Goal: Transaction & Acquisition: Subscribe to service/newsletter

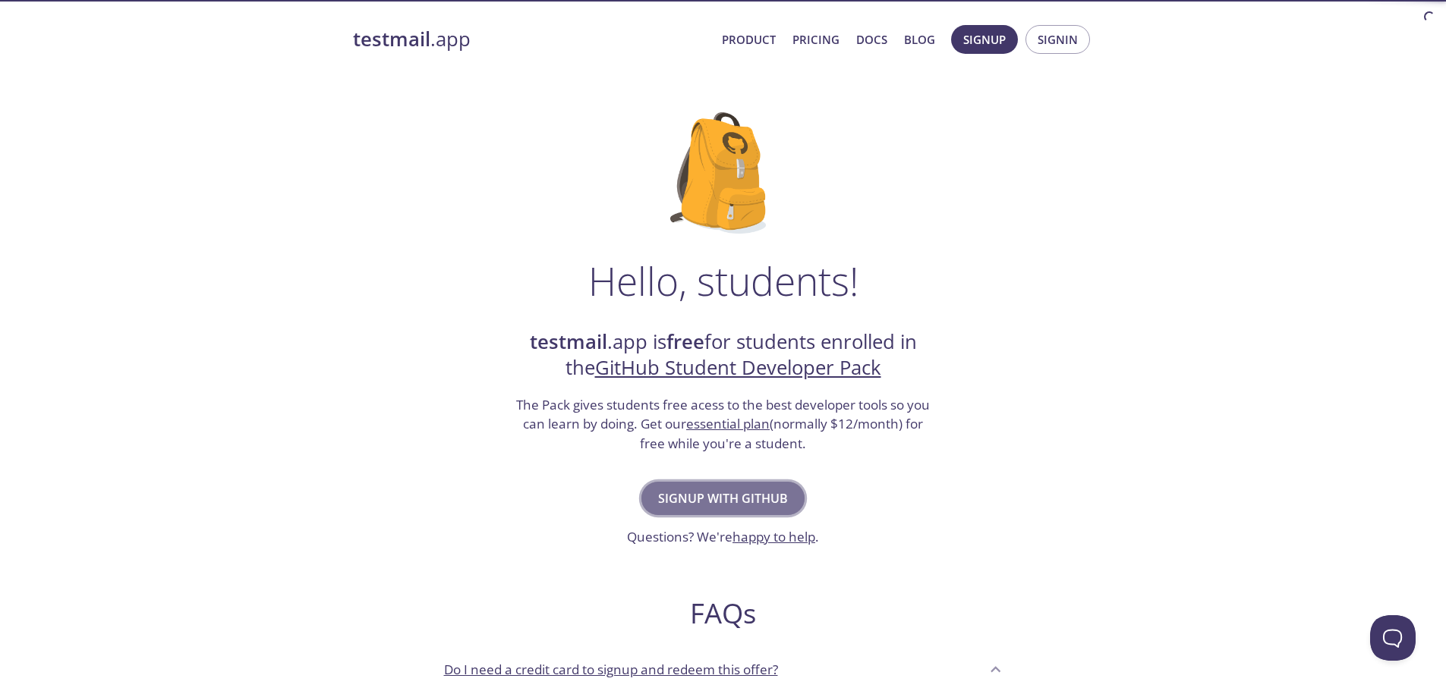
click at [727, 499] on span "Signup with GitHub" at bounding box center [723, 498] width 130 height 21
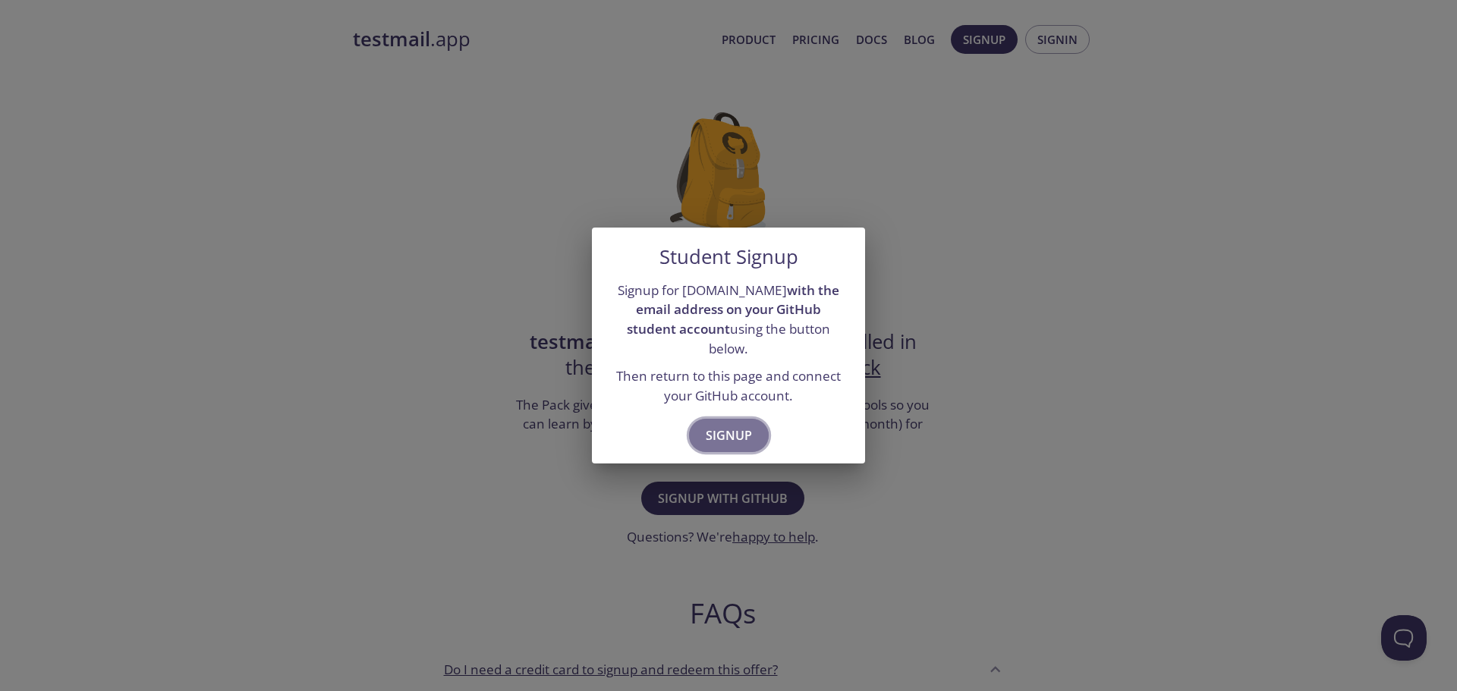
click at [719, 433] on span "Signup" at bounding box center [729, 435] width 46 height 21
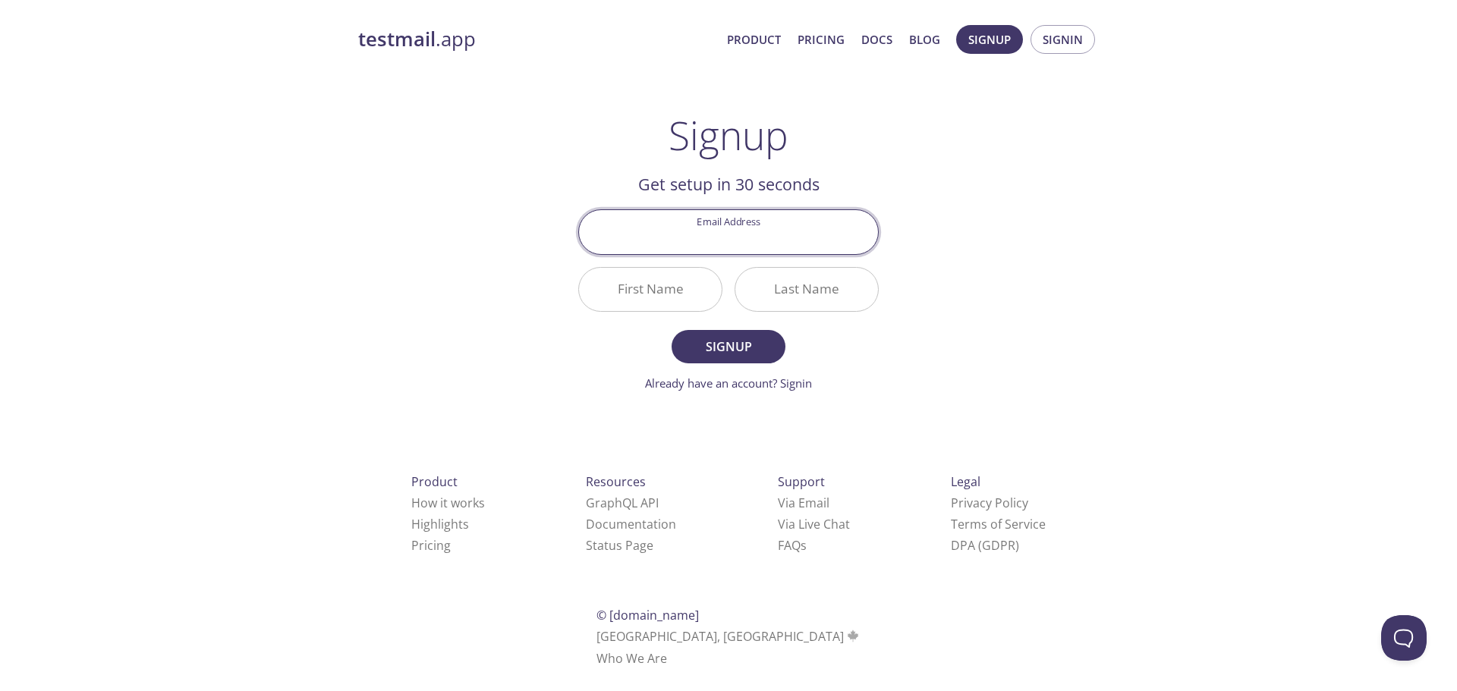
click at [741, 235] on input "Email Address" at bounding box center [728, 231] width 299 height 43
type input "alidarmawan00@gmail.com"
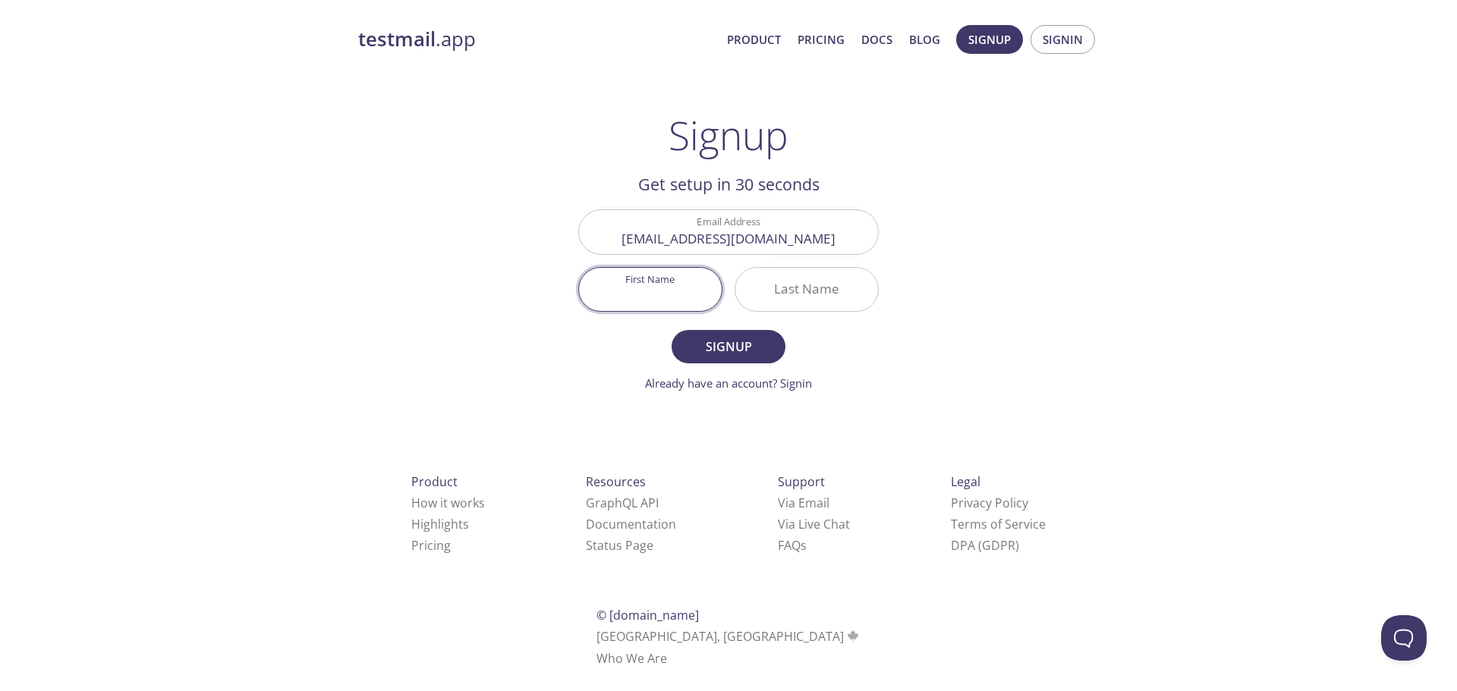
click at [648, 291] on input "First Name" at bounding box center [650, 289] width 143 height 43
type input "Ali"
type input "Darmawan"
click at [713, 349] on span "Signup" at bounding box center [728, 346] width 80 height 21
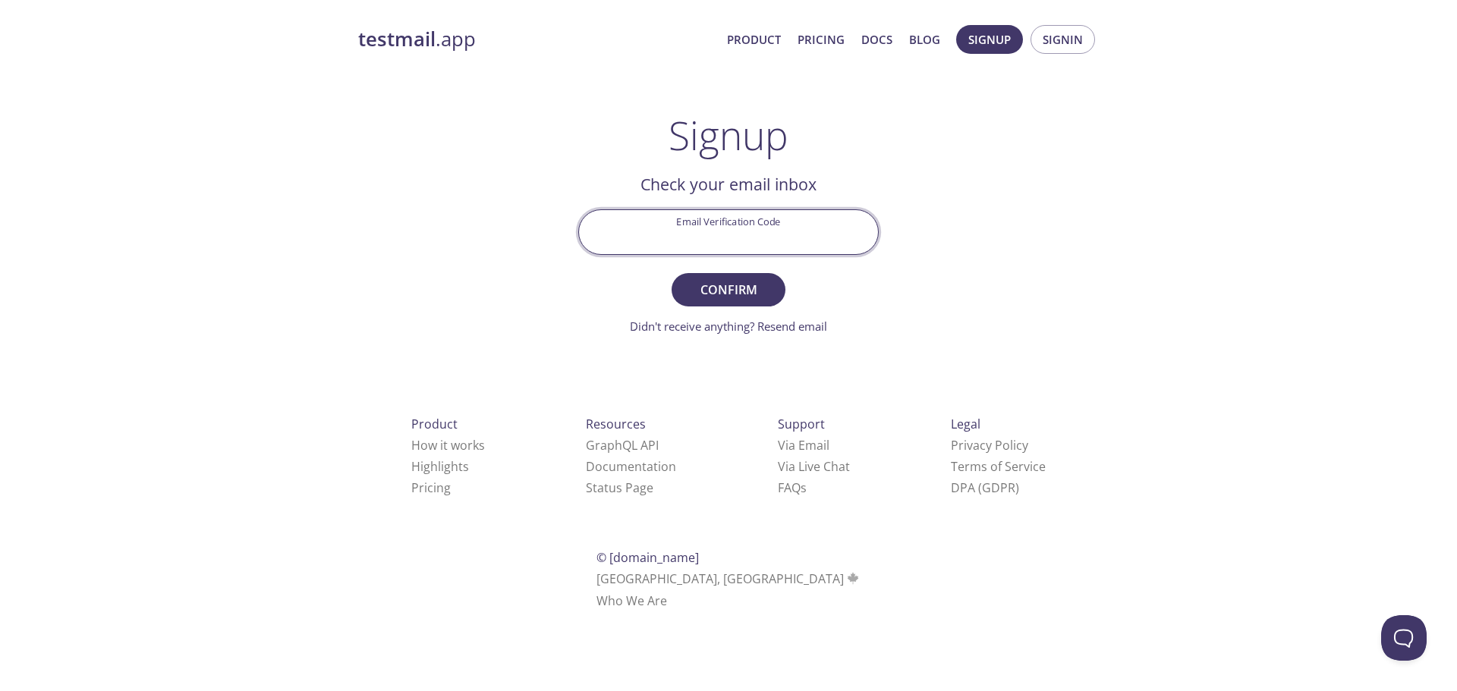
click at [692, 228] on input "Email Verification Code" at bounding box center [728, 231] width 299 height 43
paste input "EGMPW71"
type input "EGMPW71"
click at [699, 290] on span "Confirm" at bounding box center [728, 289] width 80 height 21
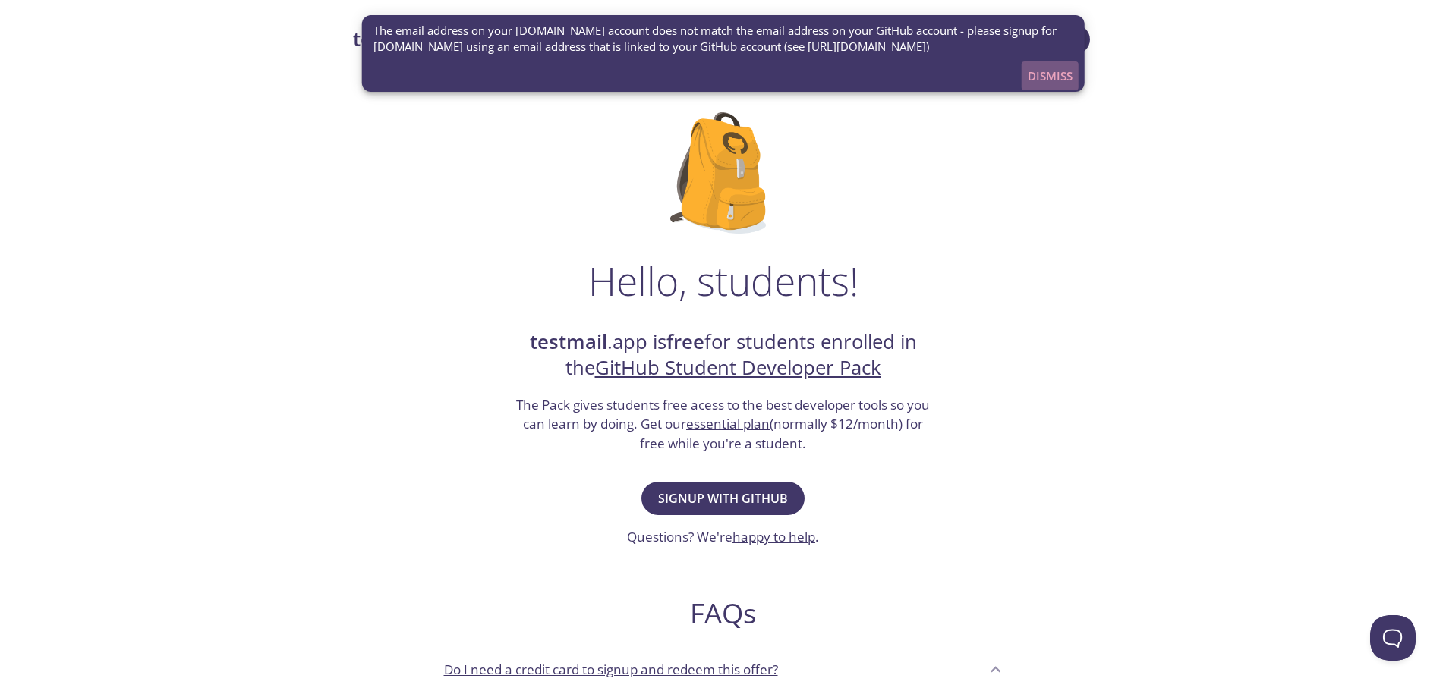
click at [1052, 79] on span "Dismiss" at bounding box center [1049, 76] width 45 height 20
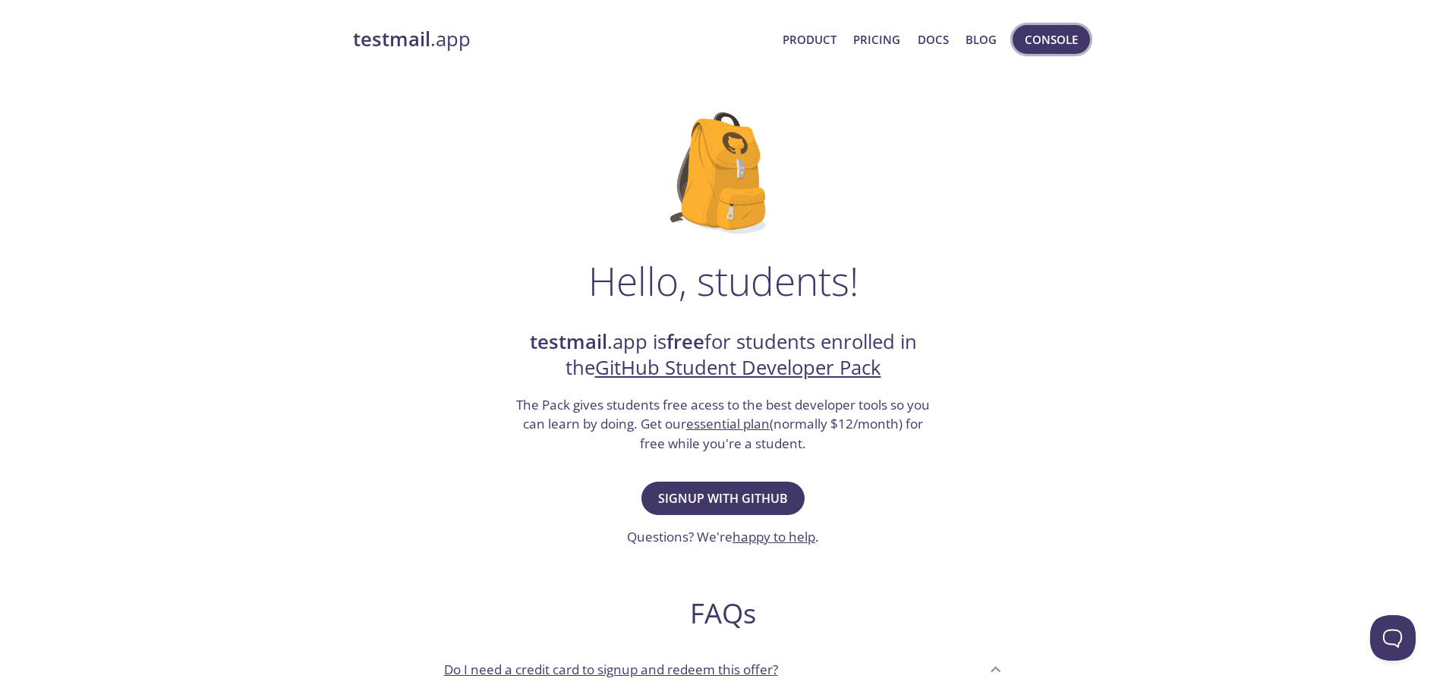
click at [1052, 40] on span "Console" at bounding box center [1050, 40] width 53 height 20
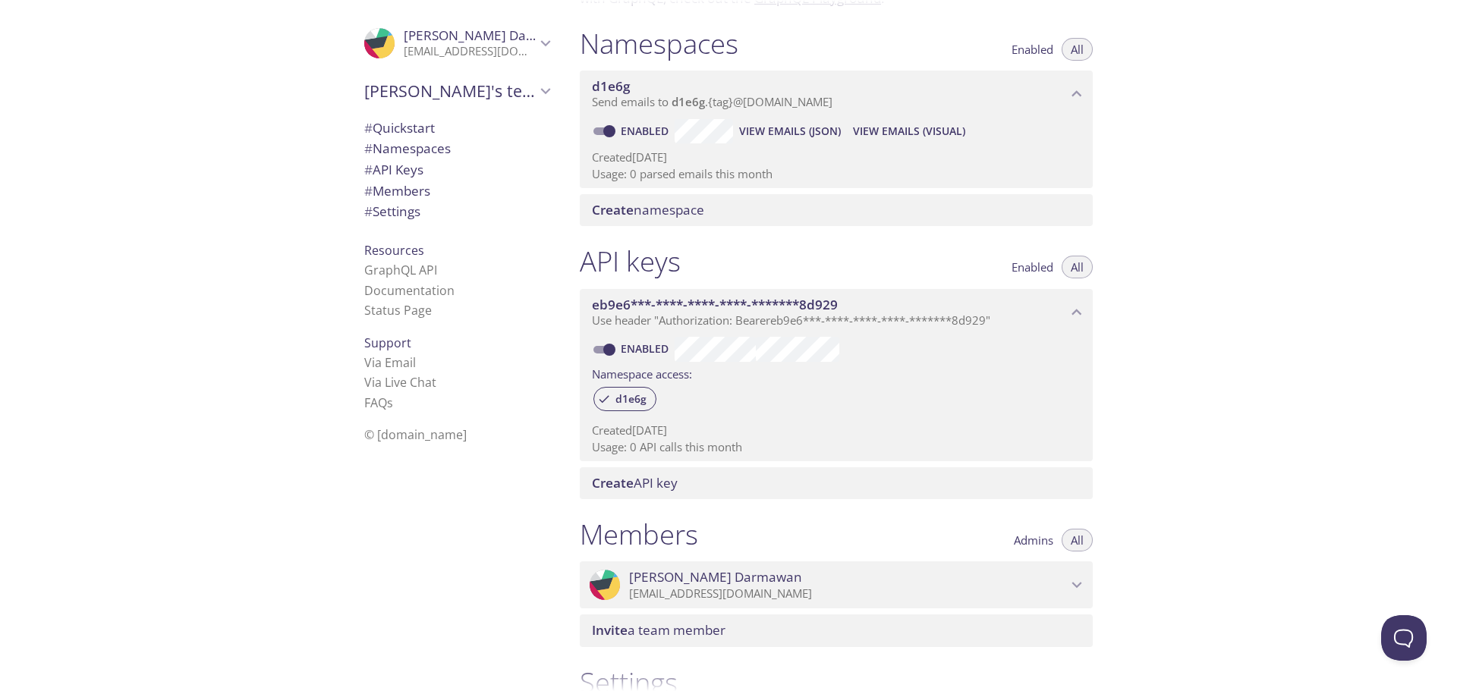
scroll to position [84, 0]
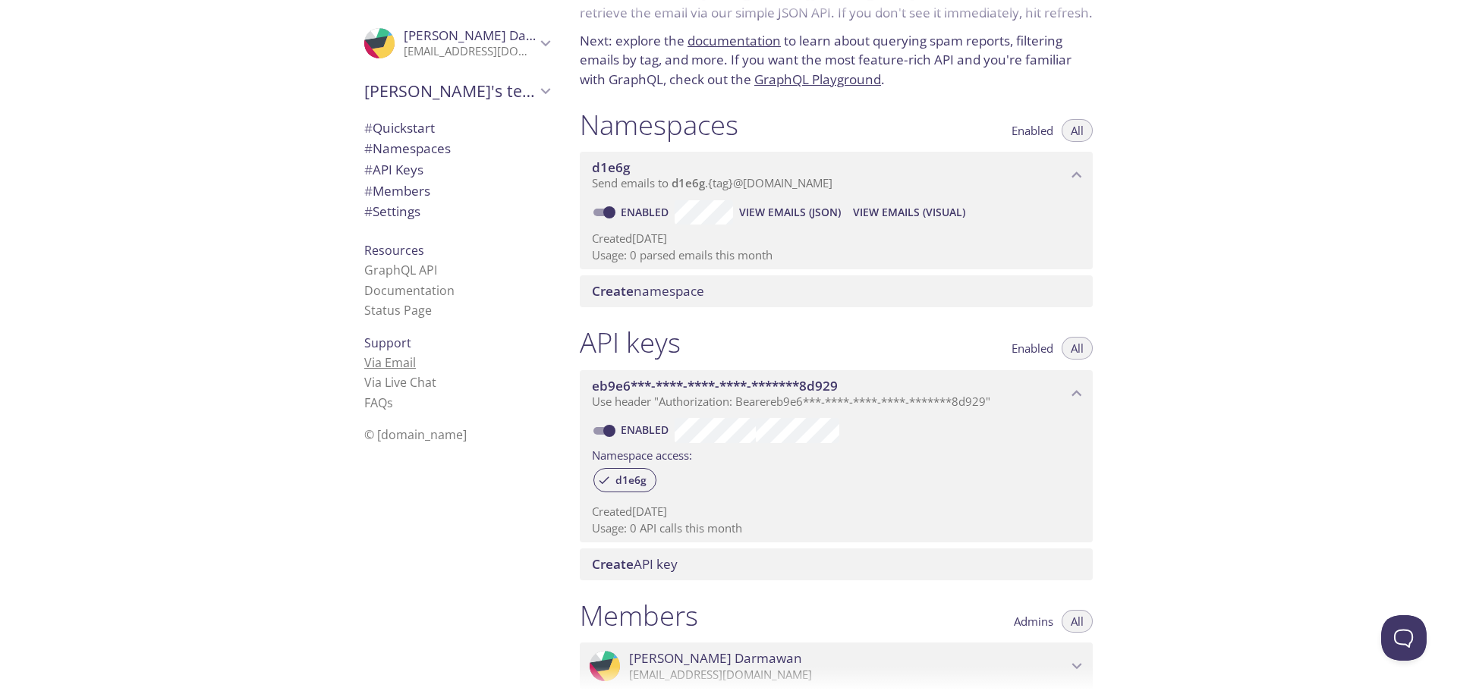
click at [380, 367] on link "Via Email" at bounding box center [390, 362] width 52 height 17
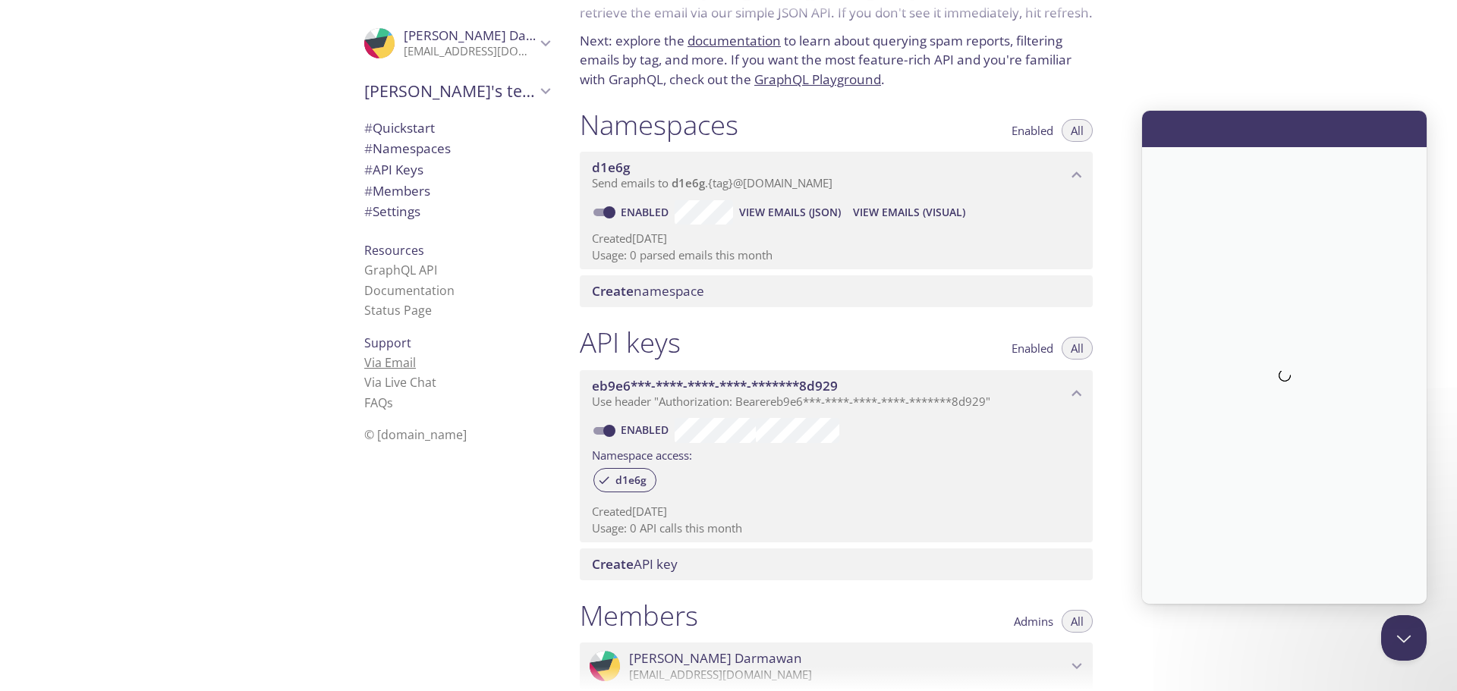
scroll to position [0, 0]
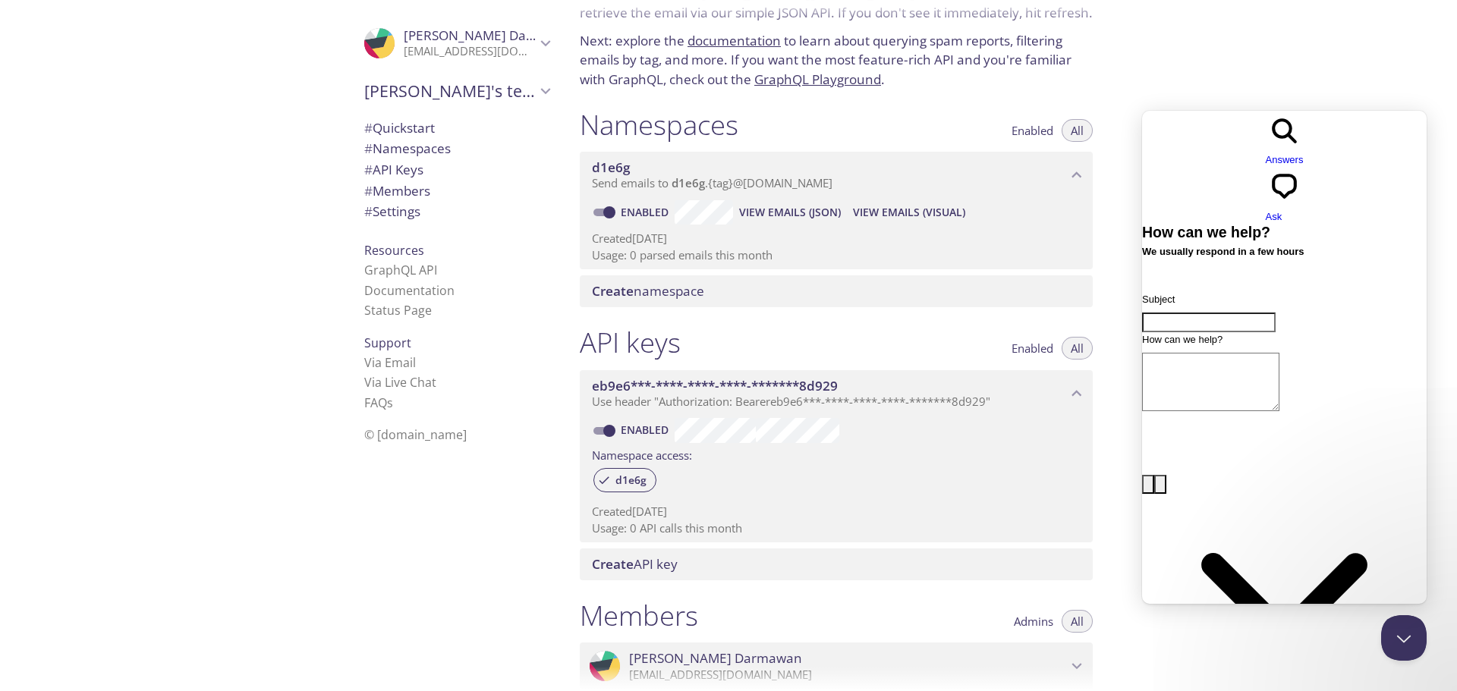
click at [393, 175] on span "# API Keys" at bounding box center [393, 169] width 59 height 17
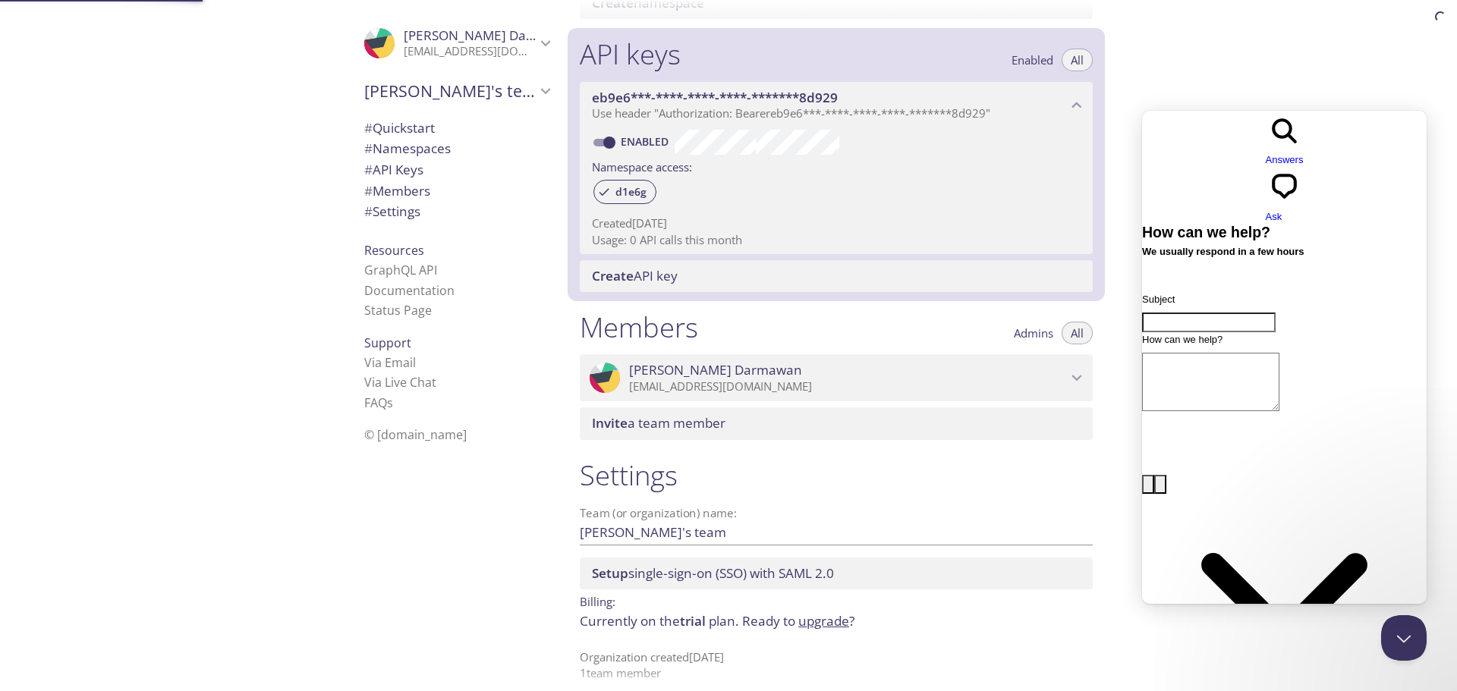
scroll to position [388, 0]
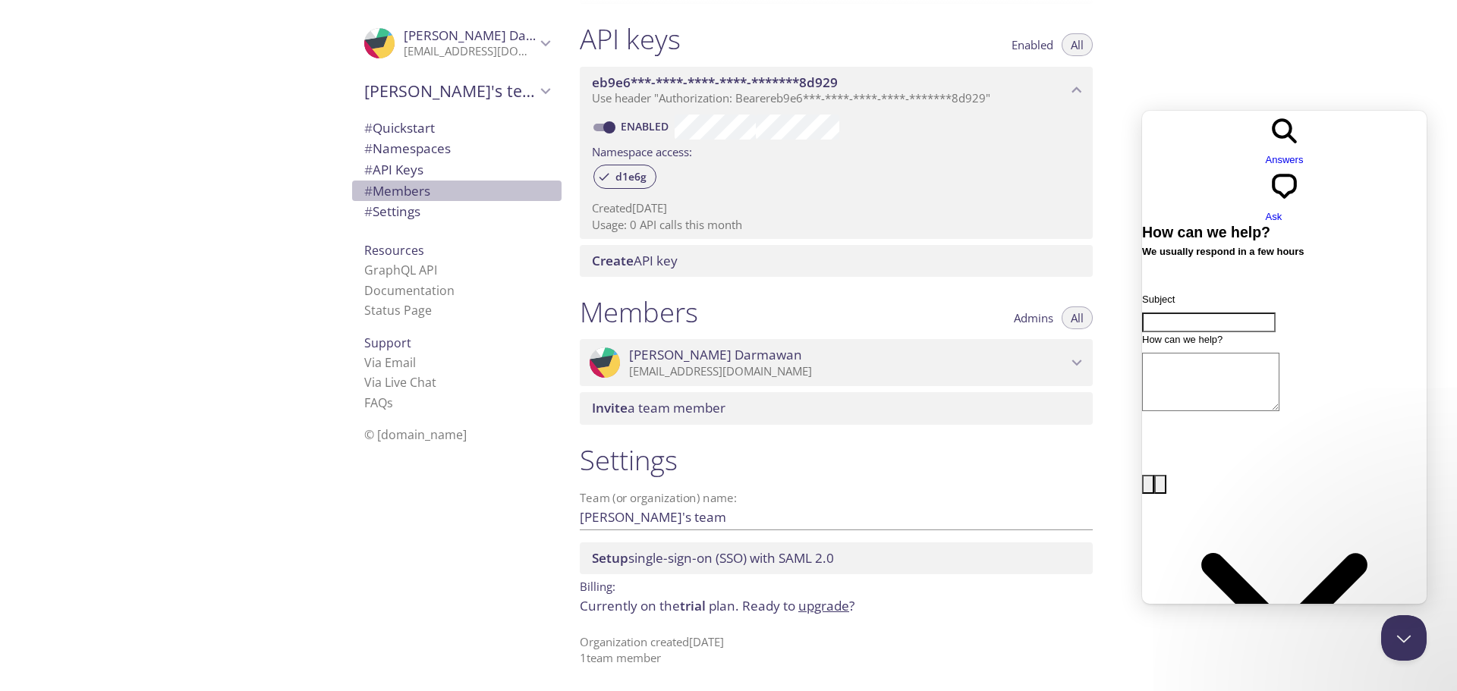
click at [399, 188] on span "# Members" at bounding box center [397, 190] width 66 height 17
